Goal: Information Seeking & Learning: Stay updated

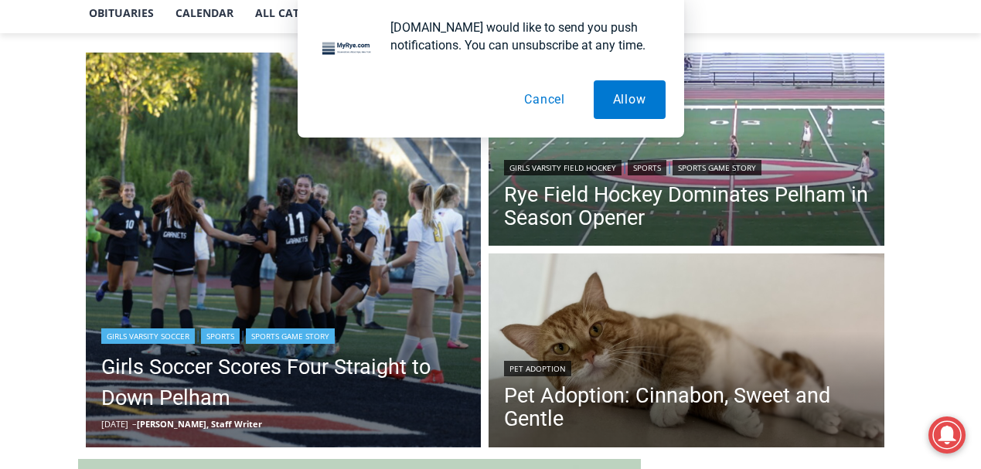
scroll to position [387, 0]
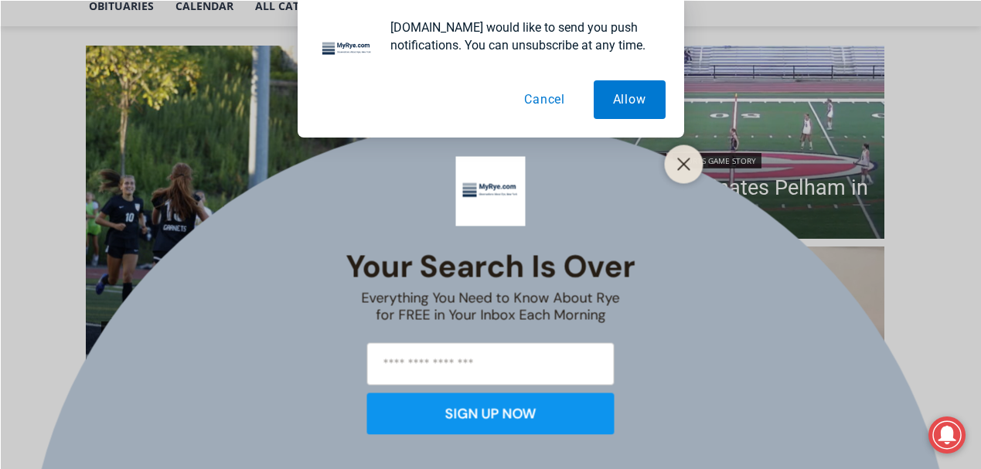
click at [680, 149] on div at bounding box center [684, 164] width 39 height 39
click at [679, 172] on button "Close" at bounding box center [684, 164] width 22 height 22
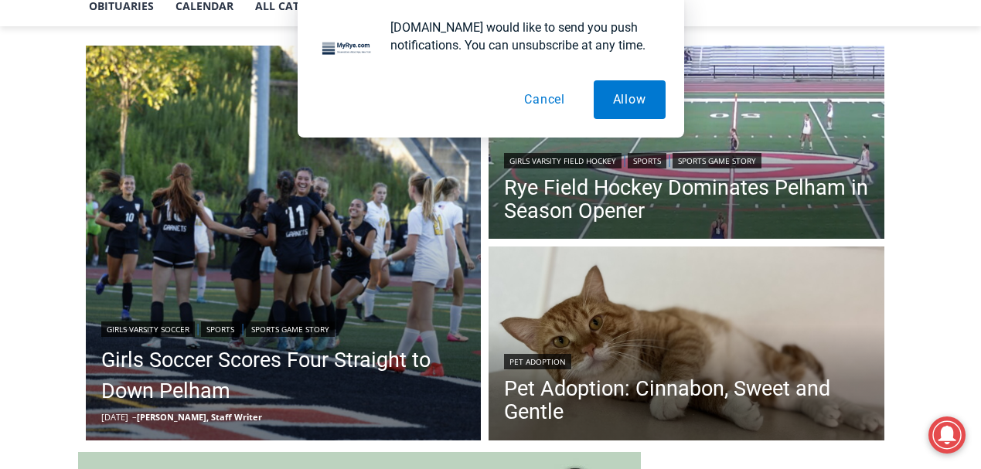
click at [527, 90] on button "Cancel" at bounding box center [545, 99] width 80 height 39
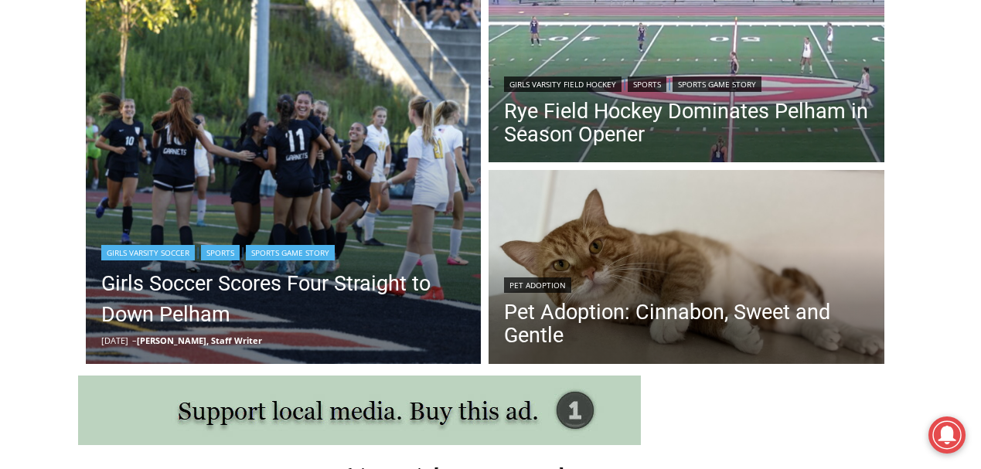
scroll to position [464, 0]
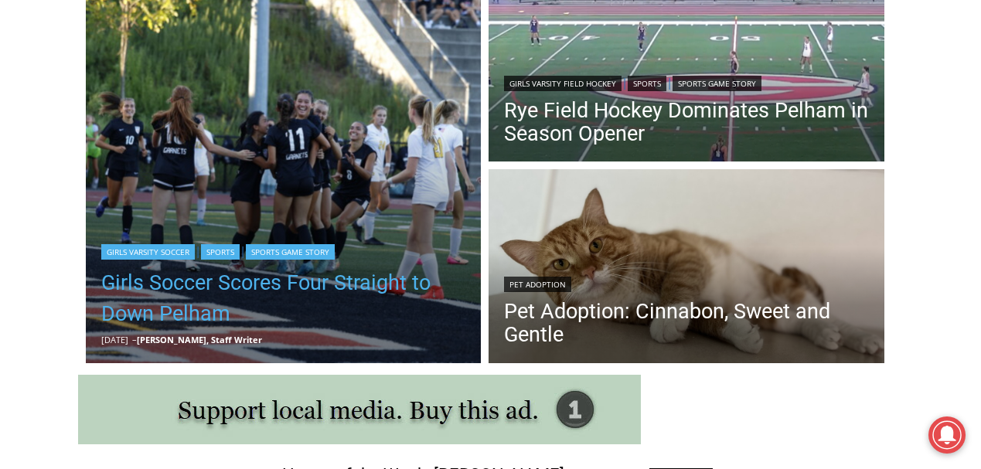
click at [198, 303] on link "Girls Soccer Scores Four Straight to Down Pelham" at bounding box center [283, 298] width 365 height 62
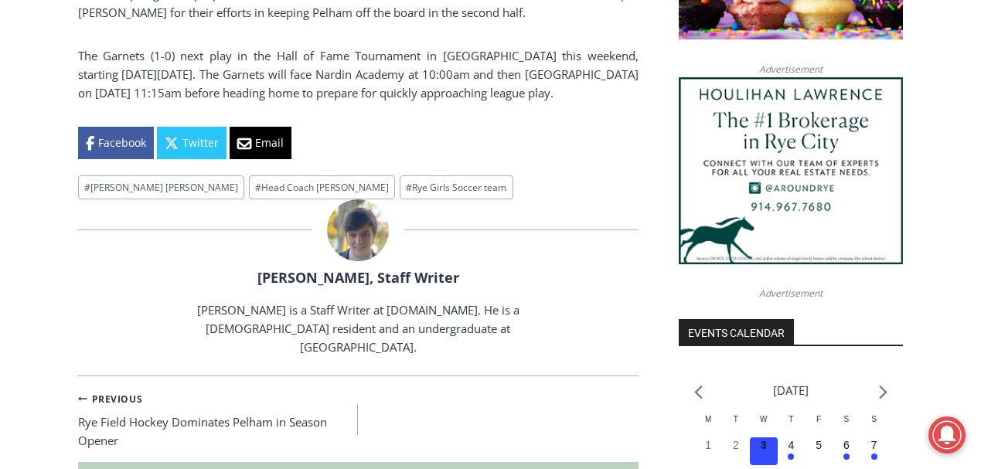
scroll to position [1441, 0]
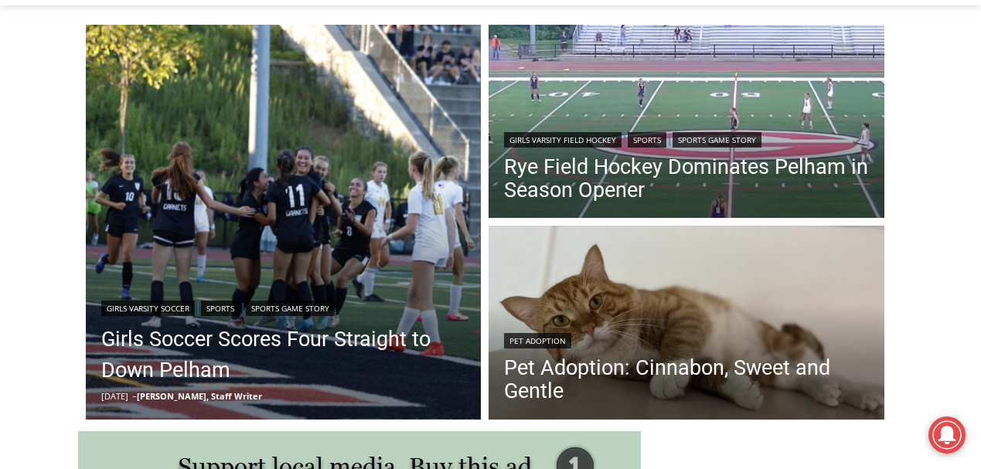
scroll to position [387, 0]
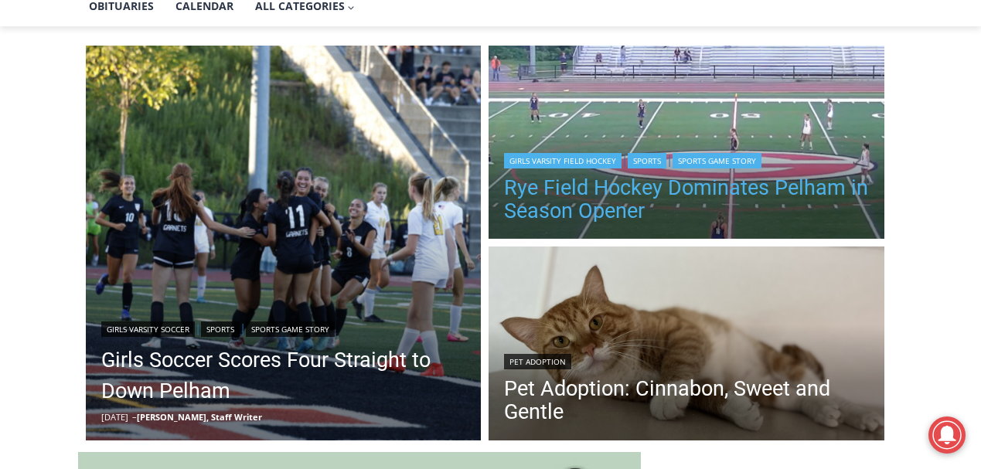
click at [598, 212] on link "Rye Field Hockey Dominates Pelham in Season Opener" at bounding box center [686, 199] width 365 height 46
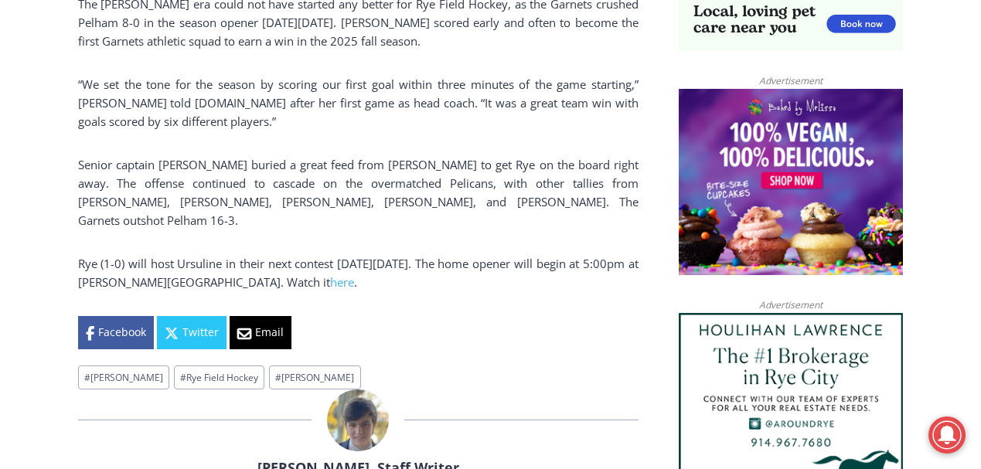
scroll to position [1209, 0]
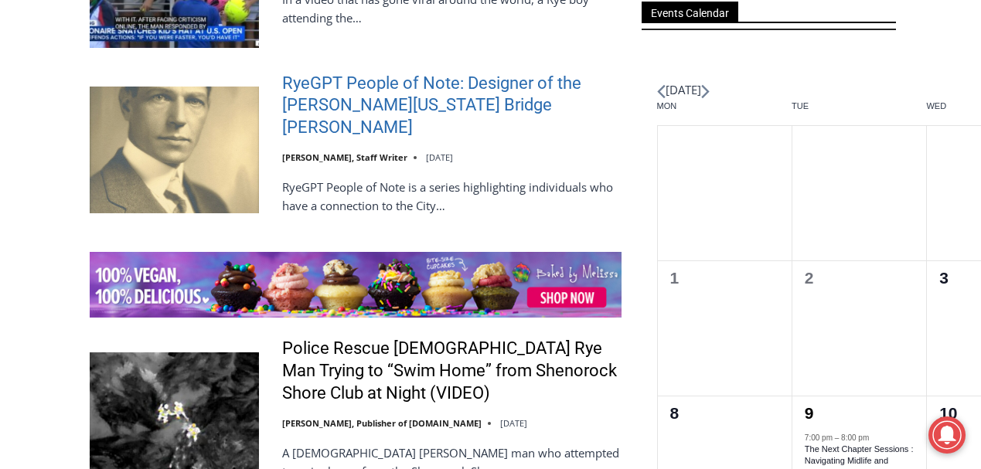
scroll to position [2319, 0]
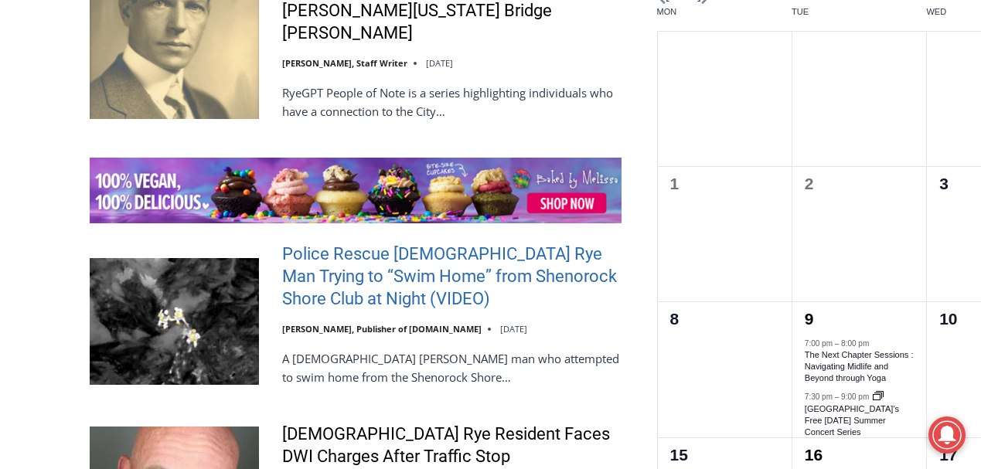
click at [418, 244] on link "Police Rescue [DEMOGRAPHIC_DATA] Rye Man Trying to “Swim Home” from Shenorock S…" at bounding box center [451, 277] width 339 height 66
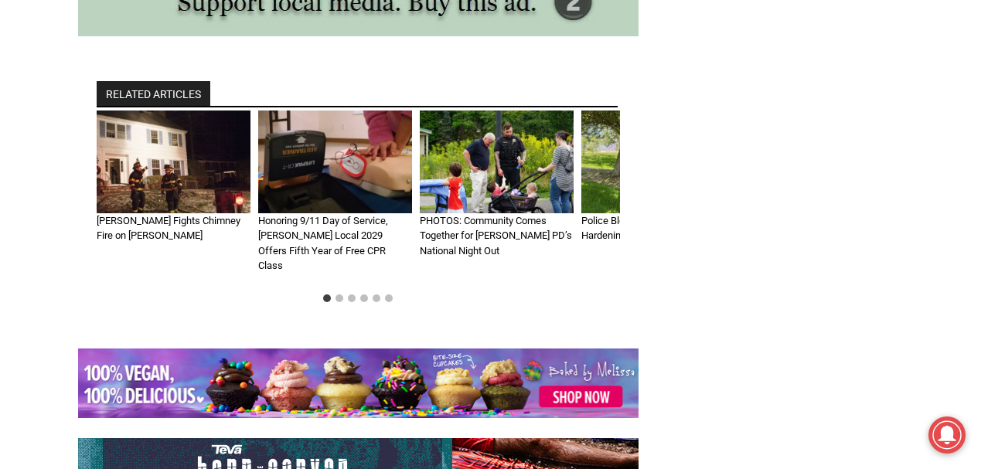
scroll to position [2984, 0]
